Goal: Task Accomplishment & Management: Complete application form

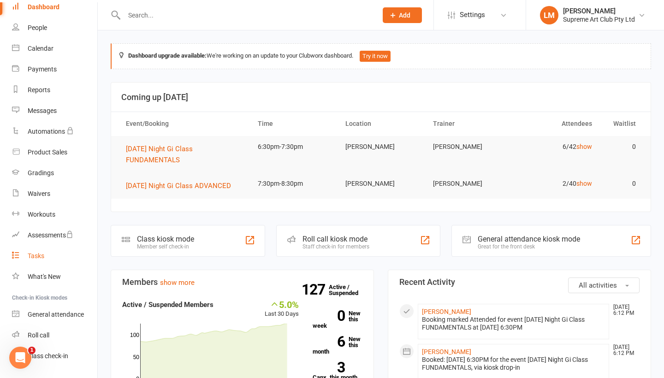
scroll to position [34, 0]
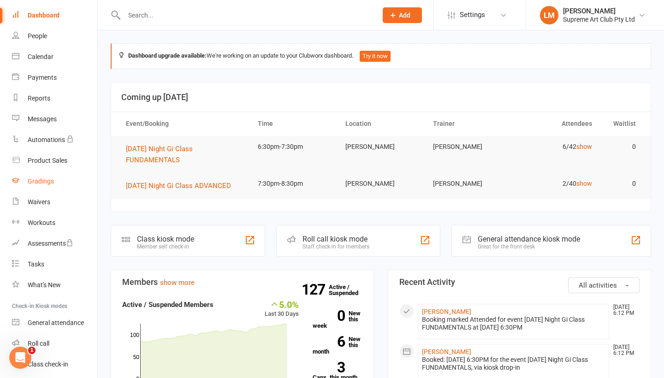
click at [50, 176] on link "Gradings" at bounding box center [54, 181] width 85 height 21
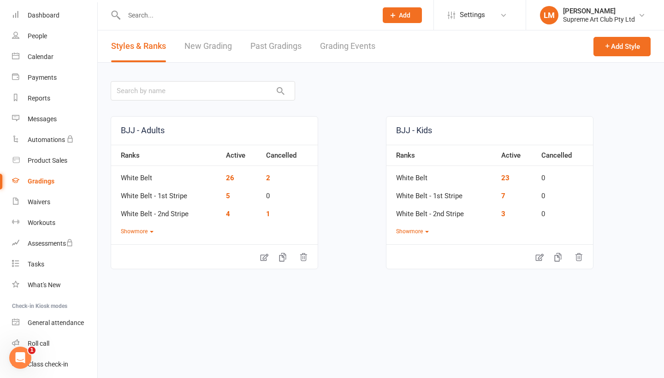
click at [208, 54] on link "New Grading" at bounding box center [207, 46] width 47 height 32
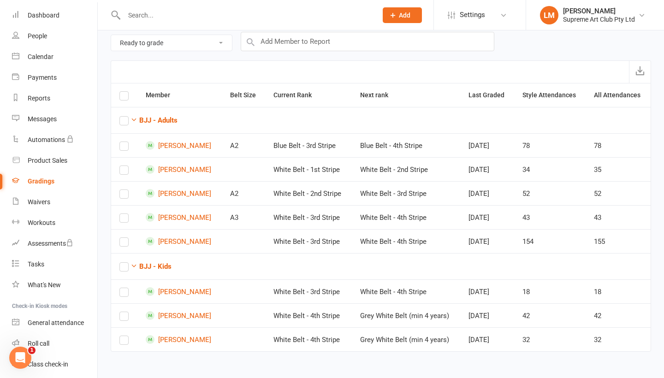
scroll to position [115, 0]
click at [123, 294] on label at bounding box center [123, 294] width 9 height 0
click at [123, 288] on input "checkbox" at bounding box center [123, 288] width 9 height 0
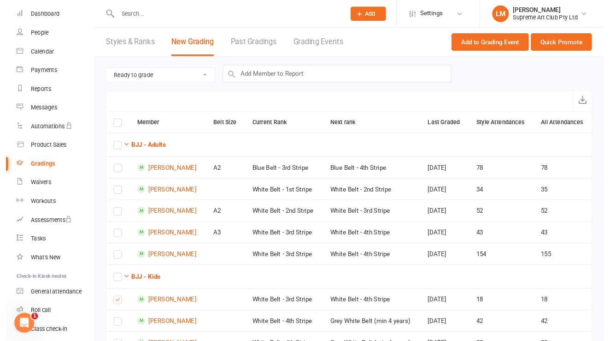
scroll to position [0, 0]
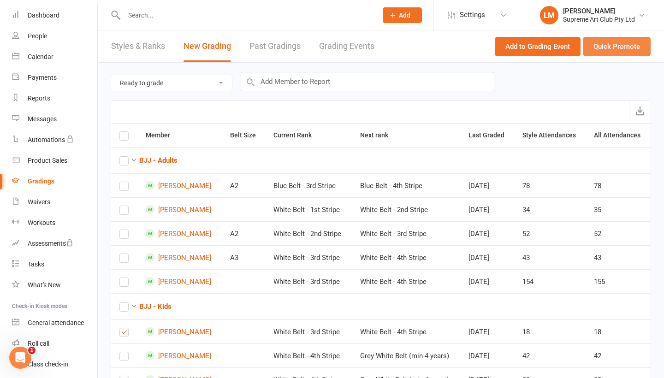
click at [598, 41] on button "Quick Promote" at bounding box center [616, 46] width 68 height 19
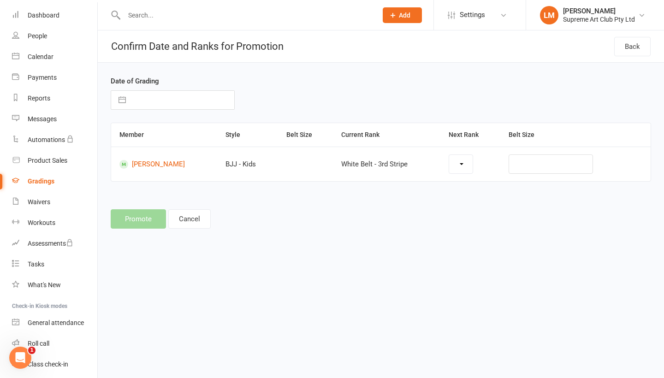
select select "35736"
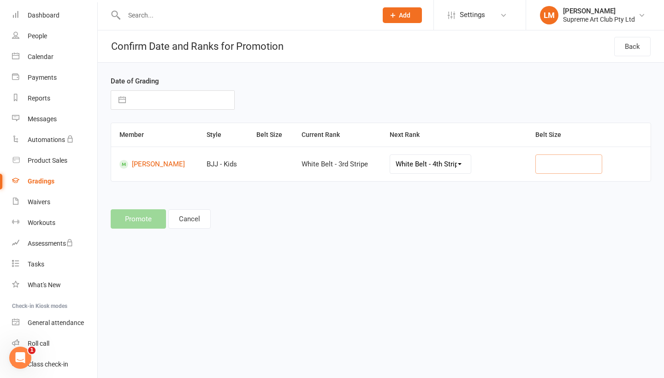
click at [589, 165] on input "text" at bounding box center [568, 163] width 66 height 19
click at [129, 105] on button "button" at bounding box center [122, 100] width 17 height 18
select select "6"
select select "2025"
select select "7"
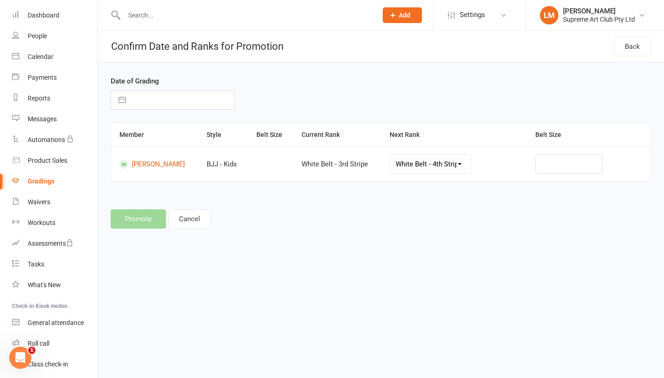
select select "2025"
select select "8"
select select "2025"
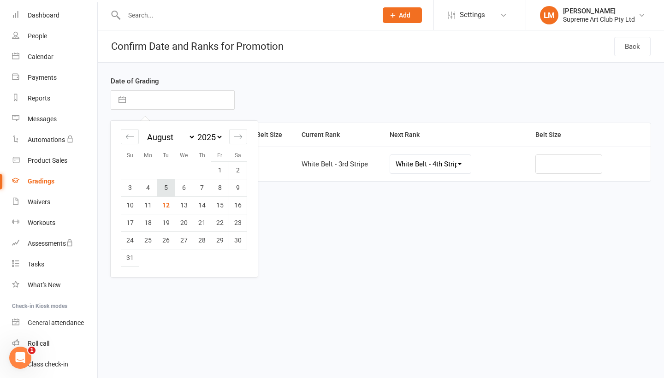
click at [164, 191] on td "5" at bounding box center [166, 188] width 18 height 18
type input "[DATE]"
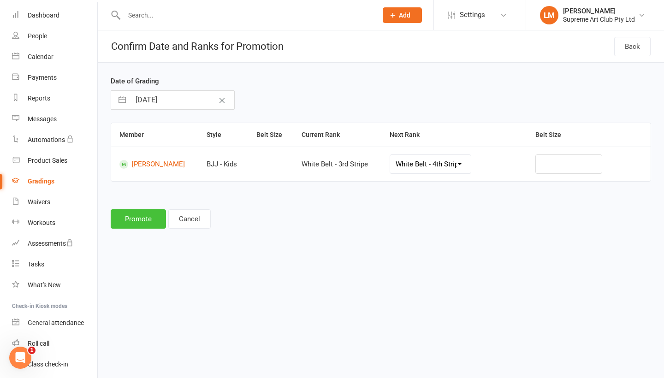
click at [147, 218] on button "Promote" at bounding box center [138, 218] width 55 height 19
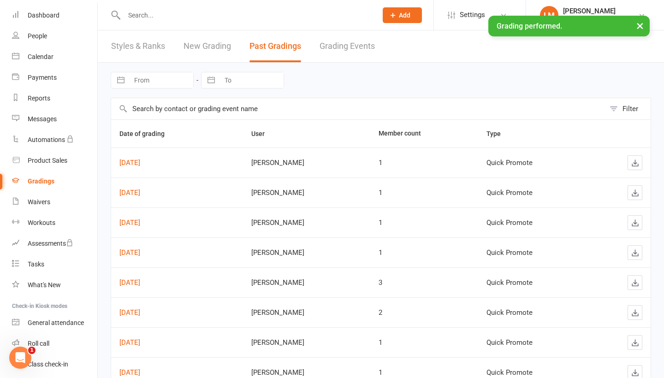
click at [37, 16] on div "× Grading performed." at bounding box center [326, 16] width 652 height 0
click at [37, 15] on div "Dashboard" at bounding box center [44, 15] width 32 height 7
